Goal: Task Accomplishment & Management: Manage account settings

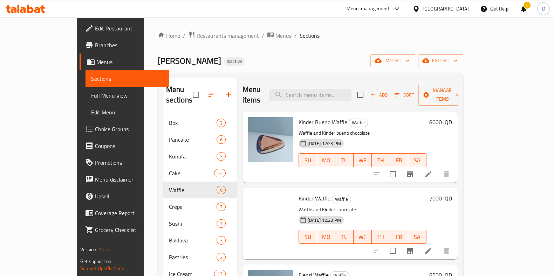
scroll to position [200, 0]
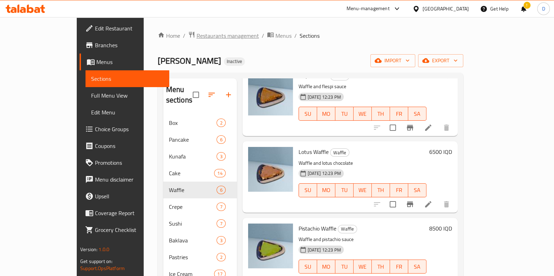
click at [196, 36] on span "Restaurants management" at bounding box center [227, 36] width 62 height 8
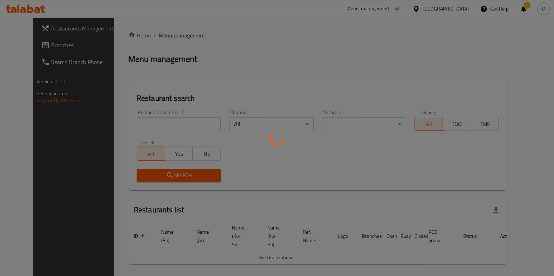
click at [187, 113] on div at bounding box center [277, 138] width 554 height 276
click at [183, 123] on div at bounding box center [277, 138] width 554 height 276
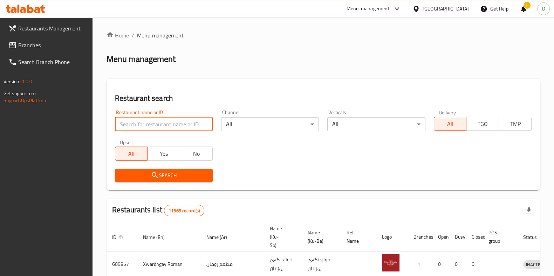
click at [183, 123] on input "search" at bounding box center [164, 124] width 98 height 14
type input "shexani"
click button "Search" at bounding box center [164, 175] width 98 height 13
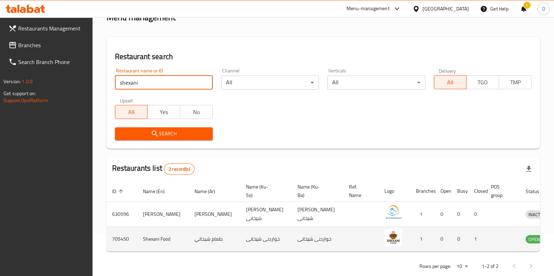
scroll to position [70, 0]
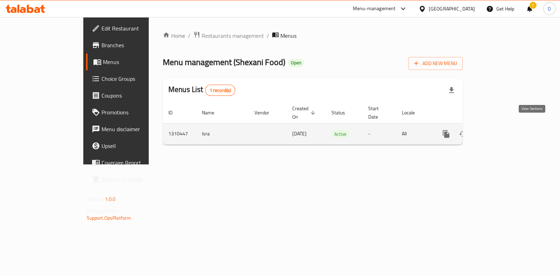
click at [500, 131] on icon "enhanced table" at bounding box center [497, 134] width 6 height 6
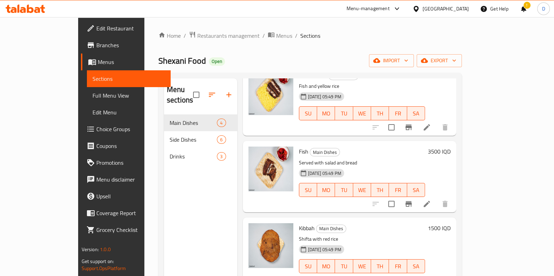
scroll to position [65, 0]
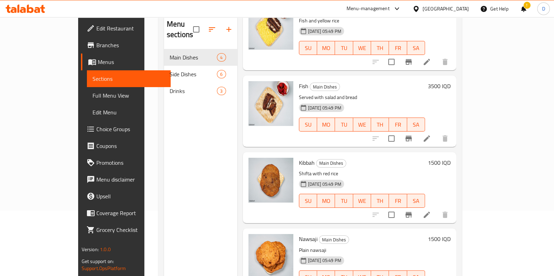
click at [436, 210] on li at bounding box center [427, 215] width 20 height 13
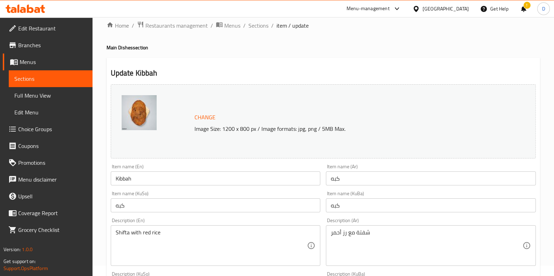
scroll to position [10, 0]
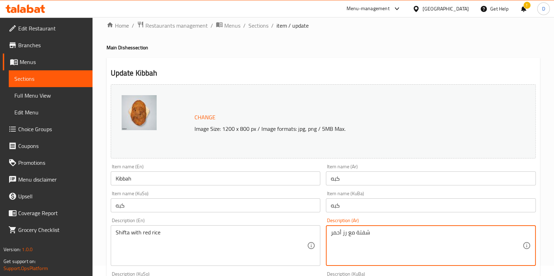
drag, startPoint x: 373, startPoint y: 229, endPoint x: 317, endPoint y: 229, distance: 56.4
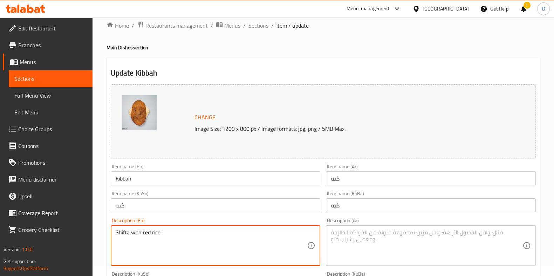
drag, startPoint x: 219, startPoint y: 233, endPoint x: 85, endPoint y: 242, distance: 133.7
type textarea "S"
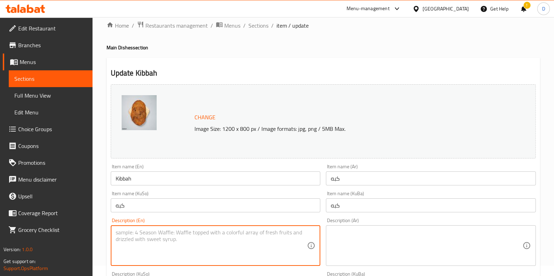
scroll to position [68, 0]
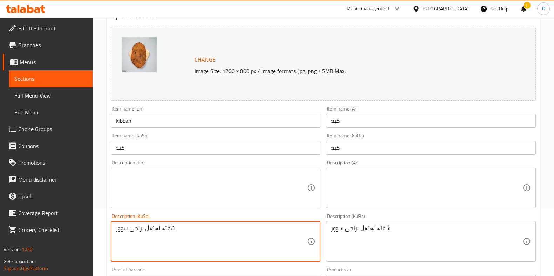
click at [170, 233] on textarea "شفتە لەگەڵ برنجی سوور" at bounding box center [212, 241] width 192 height 33
type textarea "\"
click at [357, 219] on div "Description (KuBa) شفتە لەگەڵ برنجی سوور Description (KuBa)" at bounding box center [431, 238] width 210 height 48
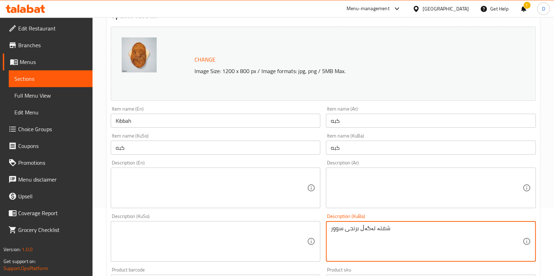
click at [353, 226] on textarea "شفتە لەگەڵ برنجی سوور" at bounding box center [427, 241] width 192 height 33
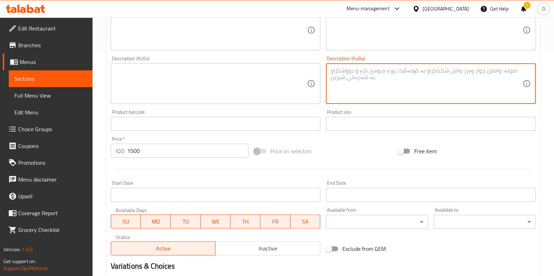
scroll to position [309, 0]
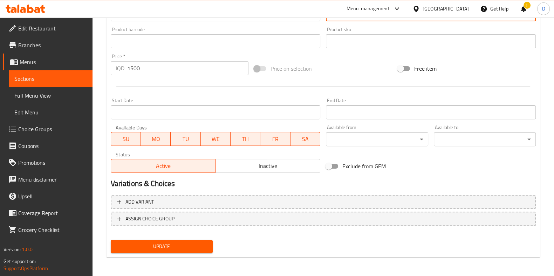
click at [196, 242] on span "Update" at bounding box center [161, 246] width 91 height 9
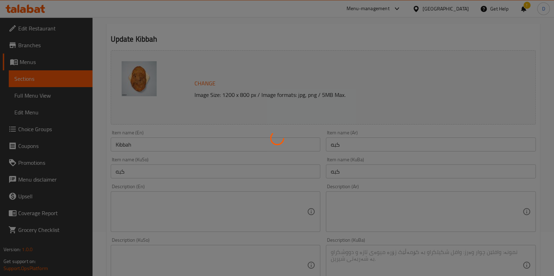
scroll to position [0, 0]
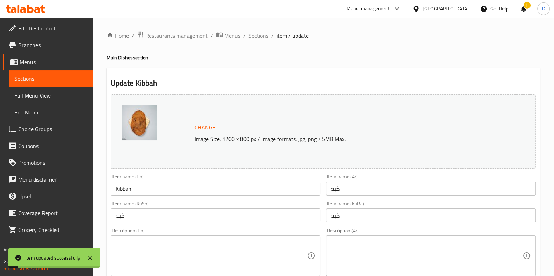
click at [261, 37] on span "Sections" at bounding box center [258, 36] width 20 height 8
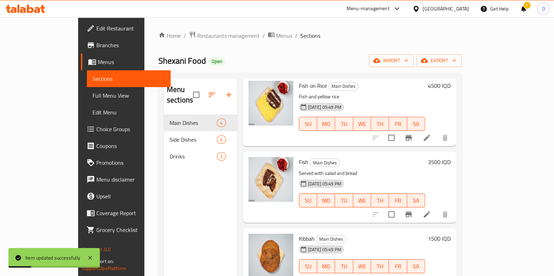
scroll to position [8, 0]
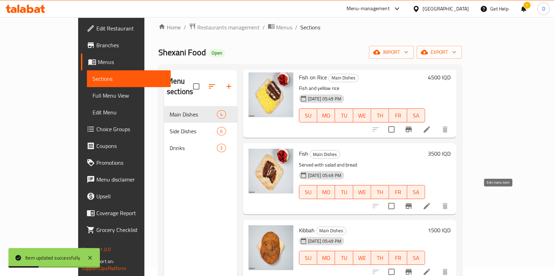
click at [431, 202] on icon at bounding box center [426, 206] width 8 height 8
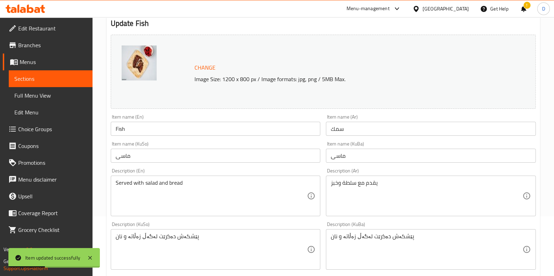
scroll to position [67, 0]
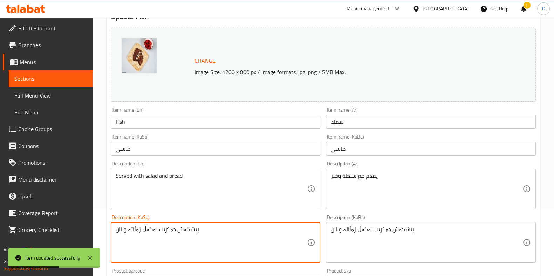
click at [160, 229] on textarea "پێشکەش دەکرێت لەگەڵ زەڵاتە و نان" at bounding box center [212, 242] width 192 height 33
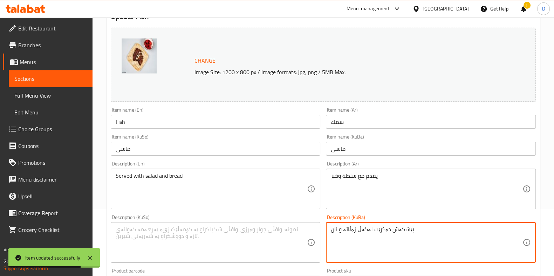
click at [368, 228] on textarea "پێشکەش دەکرێت لەگەڵ زەڵاتە و نان" at bounding box center [427, 242] width 192 height 33
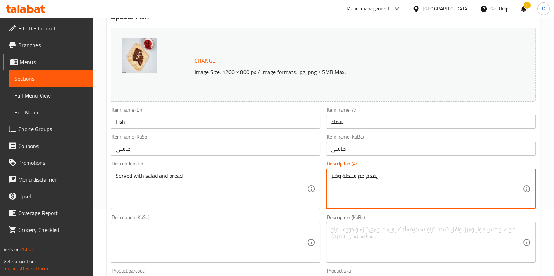
click at [364, 182] on textarea "يقدم مع سلطة وخبز" at bounding box center [427, 189] width 192 height 33
click at [364, 181] on textarea "يقدم مع سلطة وخبز" at bounding box center [427, 189] width 192 height 33
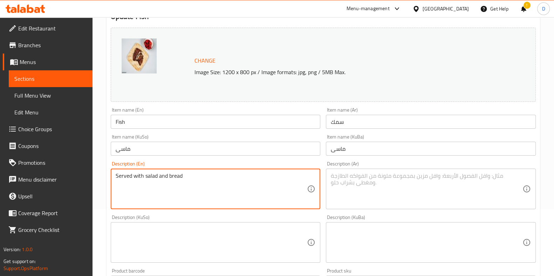
click at [170, 188] on textarea "Served with salad and bread" at bounding box center [212, 189] width 192 height 33
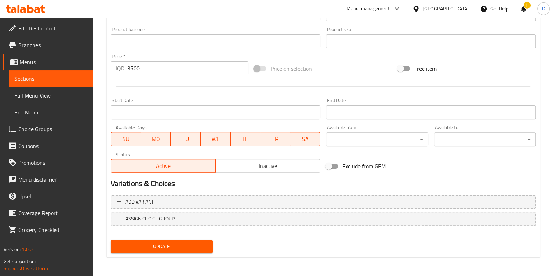
click at [145, 230] on nav at bounding box center [323, 232] width 425 height 6
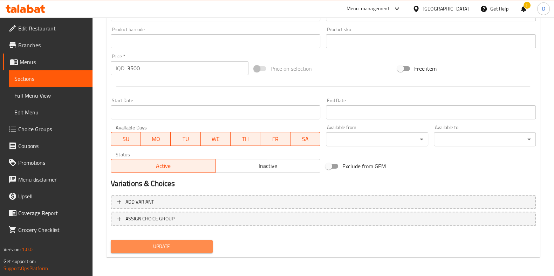
click at [143, 241] on button "Update" at bounding box center [162, 246] width 102 height 13
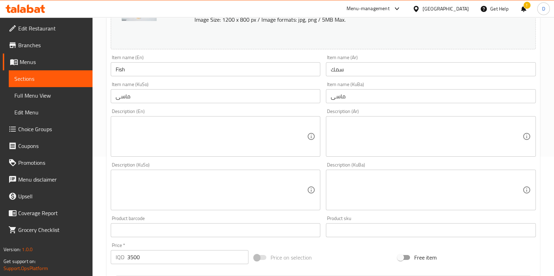
scroll to position [0, 0]
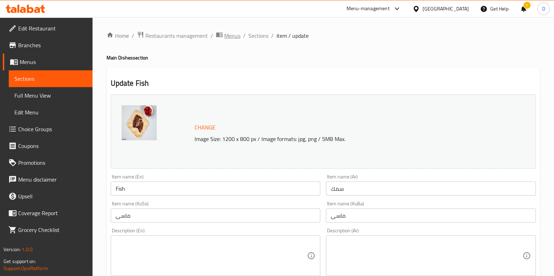
click at [228, 33] on span "Menus" at bounding box center [232, 36] width 16 height 8
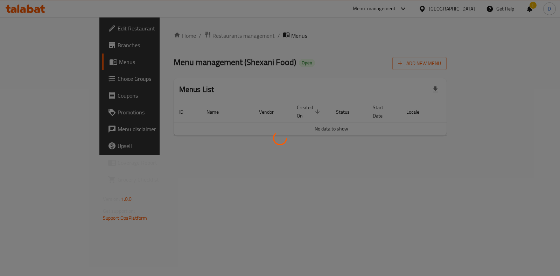
click at [193, 42] on div at bounding box center [280, 138] width 560 height 276
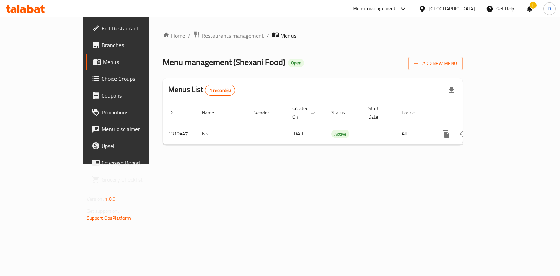
click at [193, 39] on div "Home / Restaurants management / Menus Menu management ( Shexani Food ) Open Add…" at bounding box center [313, 90] width 300 height 119
click at [202, 39] on span "Restaurants management" at bounding box center [233, 36] width 62 height 8
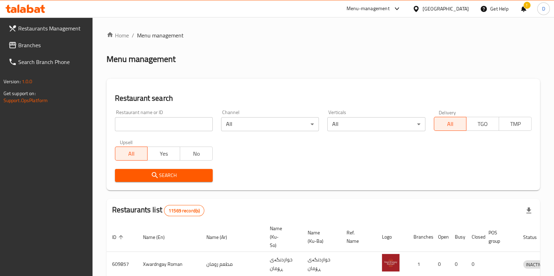
click at [200, 132] on div "Home / Menu management Menu management Restaurant search Restaurant name or ID …" at bounding box center [322, 258] width 433 height 454
click at [198, 128] on input "search" at bounding box center [164, 124] width 98 height 14
click button "Search" at bounding box center [164, 175] width 98 height 13
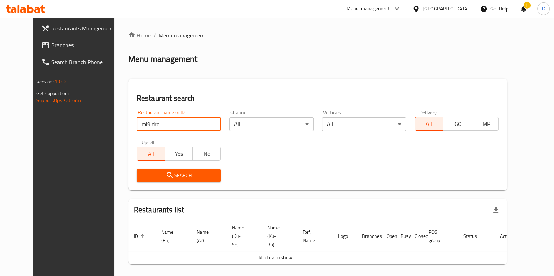
scroll to position [6, 0]
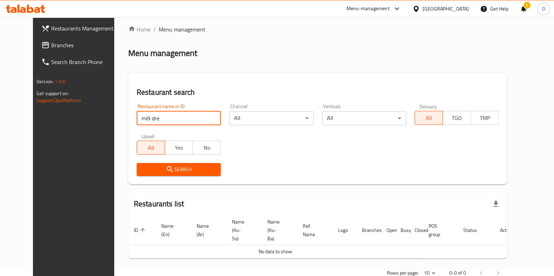
click at [187, 121] on input "mi9 dre" at bounding box center [179, 118] width 84 height 14
type input "mi9"
click button "Search" at bounding box center [179, 169] width 84 height 13
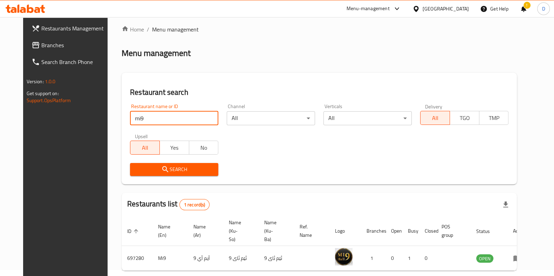
scroll to position [30, 0]
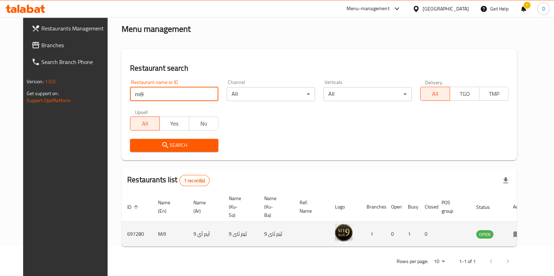
click at [521, 230] on icon "enhanced table" at bounding box center [517, 234] width 8 height 8
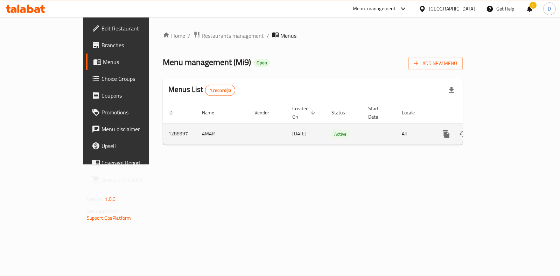
click at [505, 126] on link "enhanced table" at bounding box center [497, 134] width 17 height 17
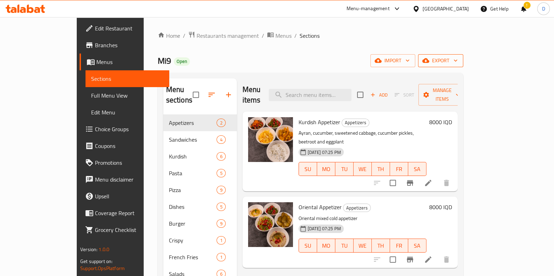
click at [457, 64] on span "export" at bounding box center [440, 60] width 34 height 9
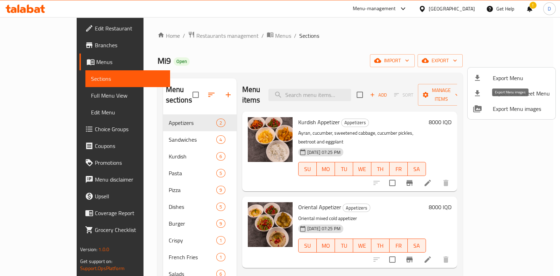
click at [508, 109] on span "Export Menu images" at bounding box center [521, 109] width 57 height 8
click at [484, 89] on div at bounding box center [484, 93] width 20 height 8
click at [51, 51] on div at bounding box center [280, 138] width 560 height 276
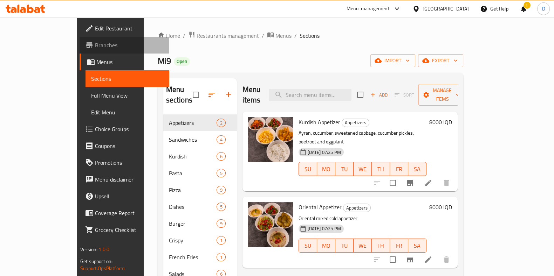
click at [80, 51] on link "Branches" at bounding box center [125, 45] width 90 height 17
